Goal: Transaction & Acquisition: Download file/media

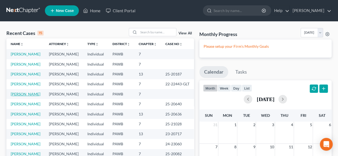
click at [27, 96] on link "[PERSON_NAME]" at bounding box center [26, 94] width 30 height 5
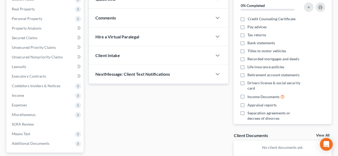
scroll to position [127, 0]
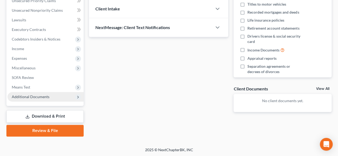
click at [39, 97] on span "Additional Documents" at bounding box center [31, 96] width 38 height 5
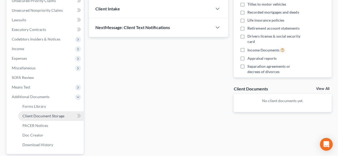
click at [53, 115] on span "Client Document Storage" at bounding box center [43, 116] width 42 height 5
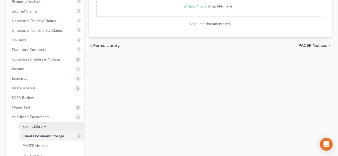
scroll to position [160, 0]
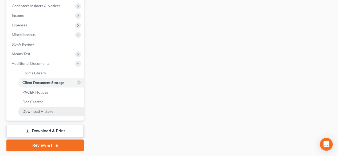
click at [41, 112] on span "Download History" at bounding box center [37, 111] width 31 height 5
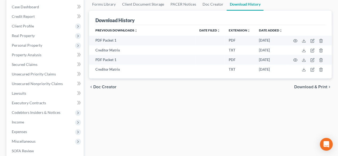
scroll to position [133, 0]
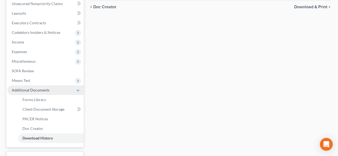
click at [26, 90] on span "Additional Documents" at bounding box center [31, 90] width 38 height 5
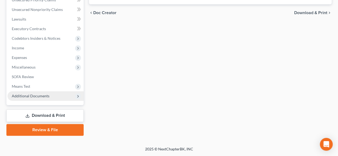
scroll to position [127, 0]
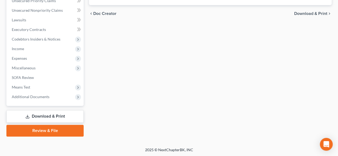
click at [46, 115] on link "Download & Print" at bounding box center [44, 116] width 77 height 13
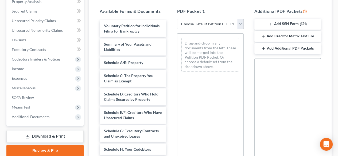
scroll to position [27, 0]
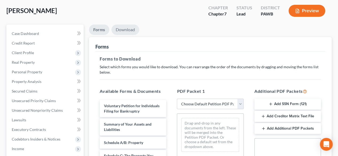
click at [129, 29] on link "Download" at bounding box center [125, 30] width 28 height 10
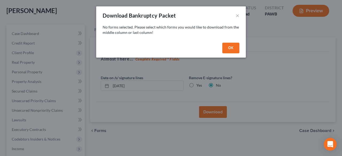
click at [224, 47] on button "OK" at bounding box center [230, 48] width 17 height 11
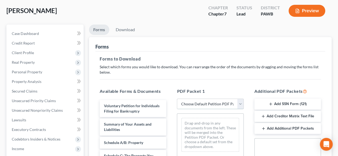
click at [238, 105] on select "Choose Default Petition PDF Packet Complete Bankruptcy Petition (all forms and …" at bounding box center [210, 104] width 66 height 11
select select "0"
click at [177, 99] on select "Choose Default Petition PDF Packet Complete Bankruptcy Petition (all forms and …" at bounding box center [210, 104] width 66 height 11
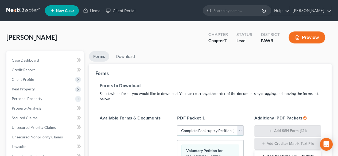
scroll to position [3, 0]
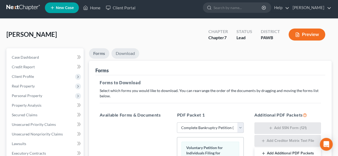
click at [128, 55] on link "Download" at bounding box center [125, 53] width 28 height 10
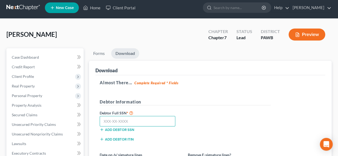
click at [108, 121] on input "text" at bounding box center [138, 121] width 76 height 11
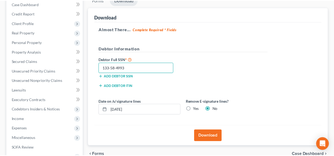
scroll to position [110, 0]
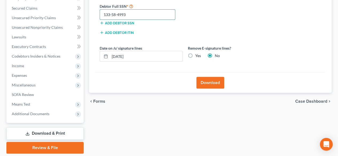
type input "133-58-4993"
click at [195, 54] on label "Yes" at bounding box center [198, 55] width 6 height 5
click at [197, 54] on input "Yes" at bounding box center [198, 54] width 3 height 3
radio input "true"
radio input "false"
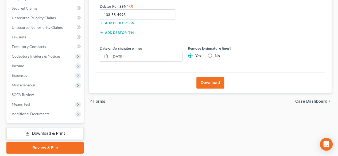
click at [212, 82] on button "Download" at bounding box center [210, 83] width 28 height 12
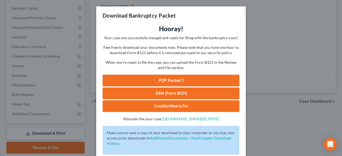
click at [205, 81] on link "PDF Packet 1" at bounding box center [170, 81] width 137 height 12
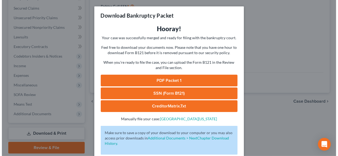
scroll to position [27, 0]
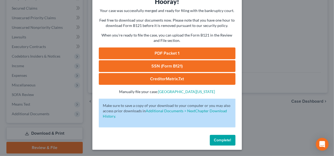
click at [168, 66] on link "SSN (Form B121)" at bounding box center [167, 66] width 137 height 12
click at [217, 141] on span "Complete!" at bounding box center [222, 140] width 17 height 5
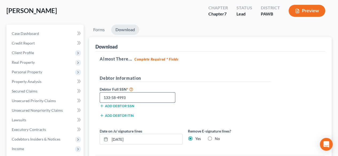
scroll to position [127, 0]
